Goal: Information Seeking & Learning: Learn about a topic

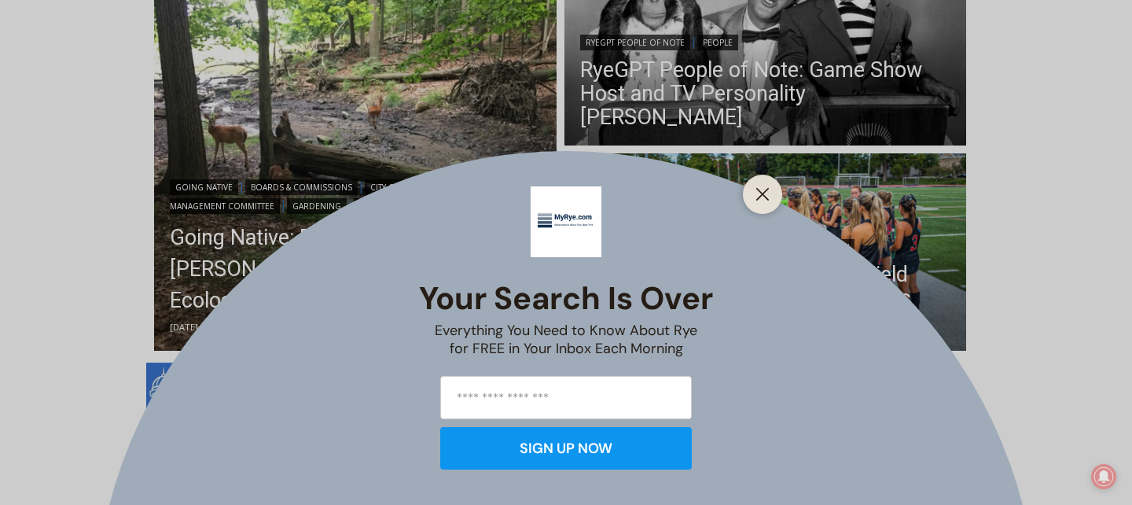
scroll to position [492, 0]
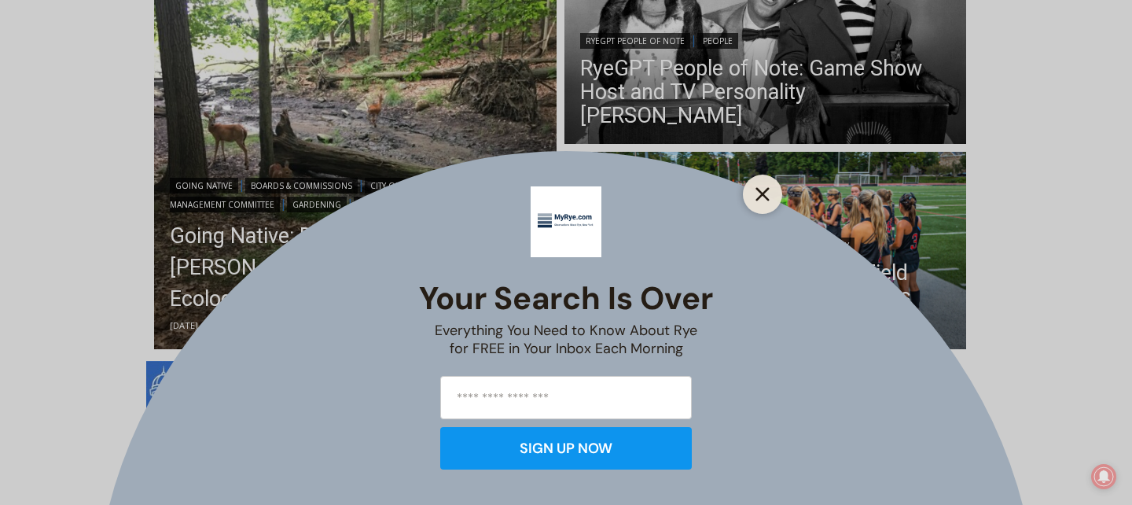
click at [764, 196] on line "Close" at bounding box center [762, 194] width 11 height 11
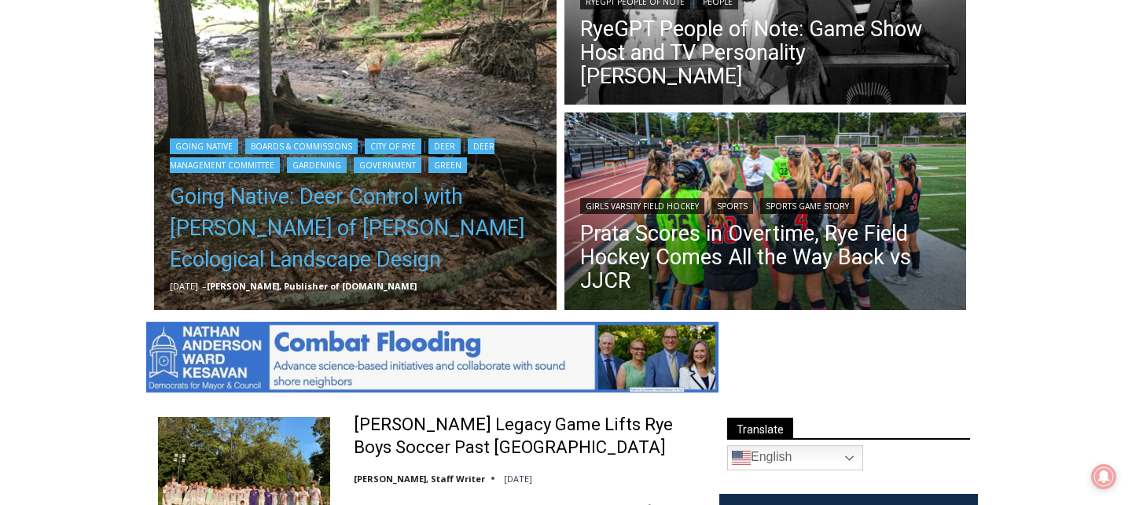
scroll to position [509, 0]
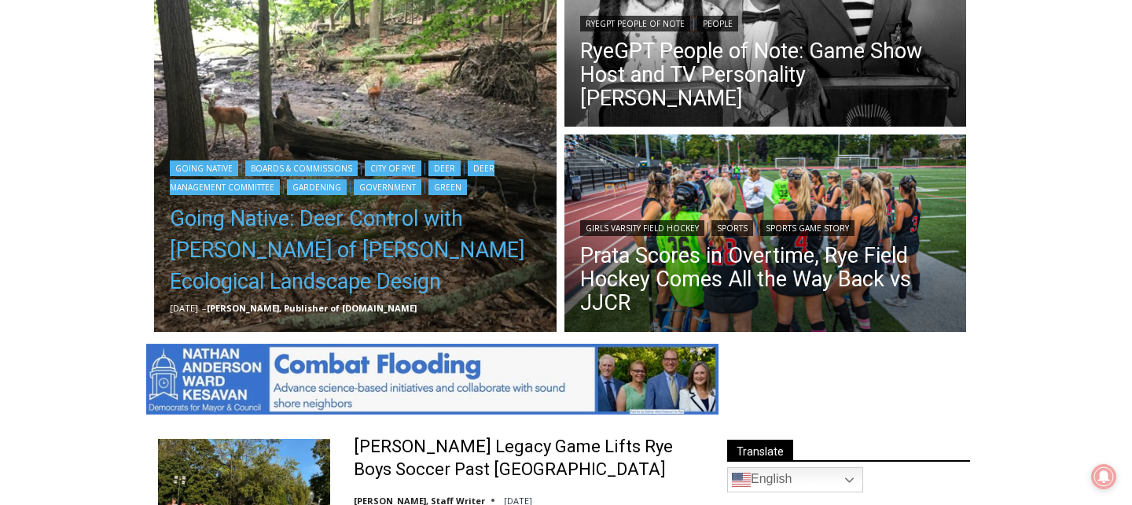
click at [420, 248] on link "Going Native: Deer Control with [PERSON_NAME] of [PERSON_NAME] Ecological Lands…" at bounding box center [355, 250] width 371 height 94
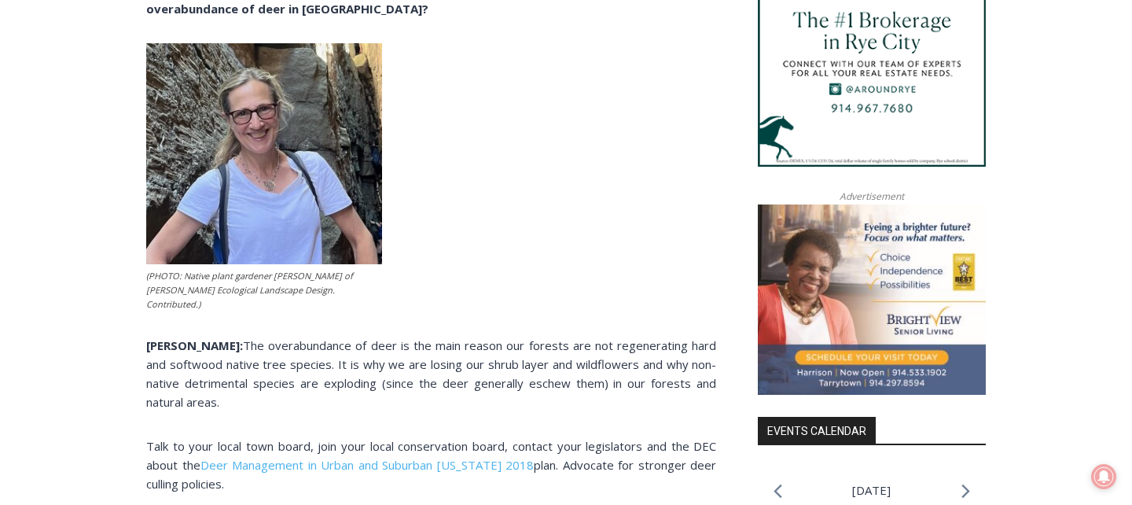
scroll to position [1419, 0]
